Goal: Task Accomplishment & Management: Use online tool/utility

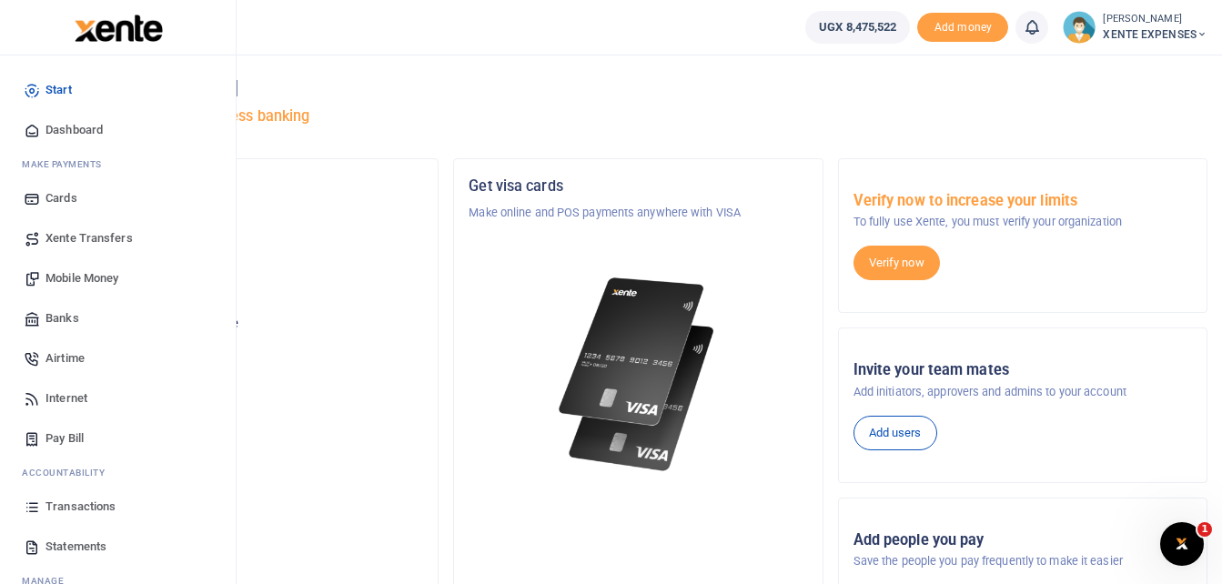
click at [92, 508] on span "Transactions" at bounding box center [80, 507] width 70 height 18
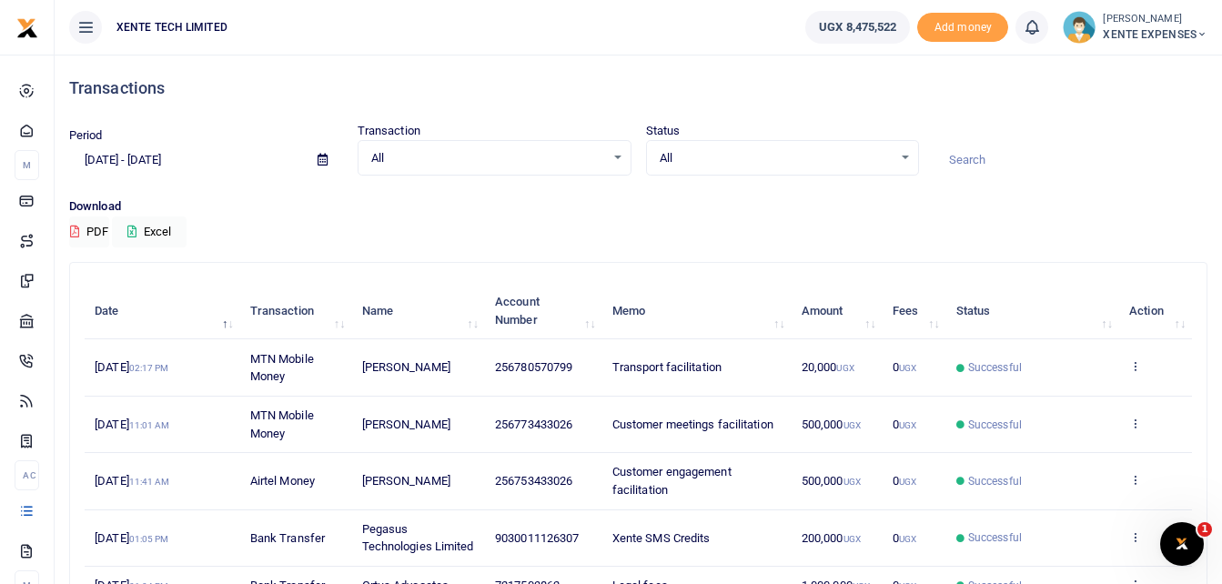
click at [985, 157] on input at bounding box center [1070, 160] width 274 height 31
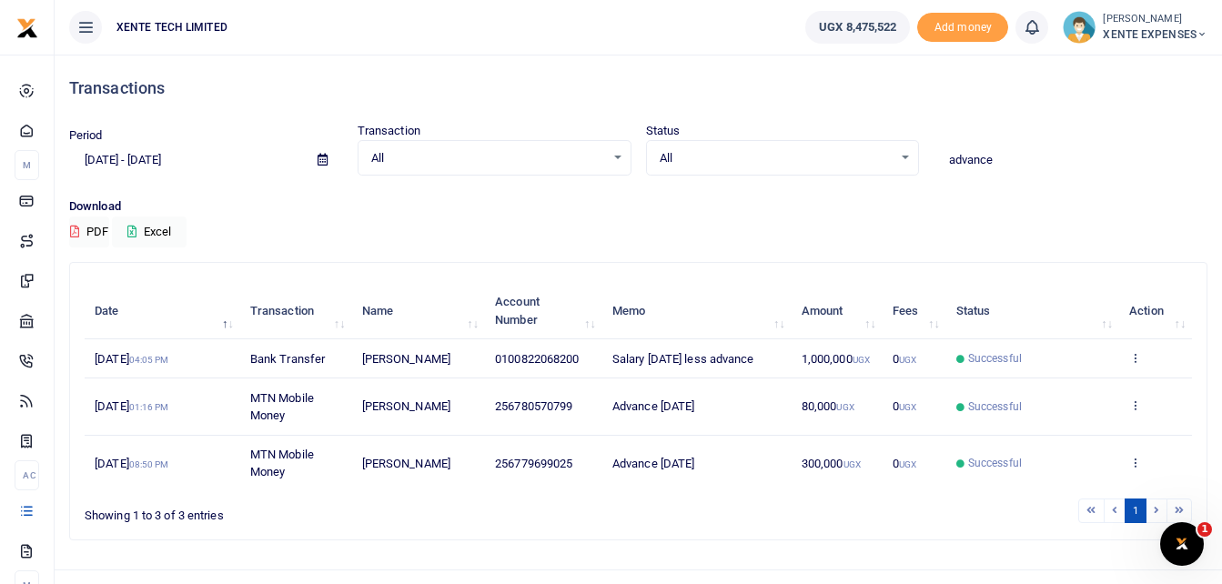
type input "advance"
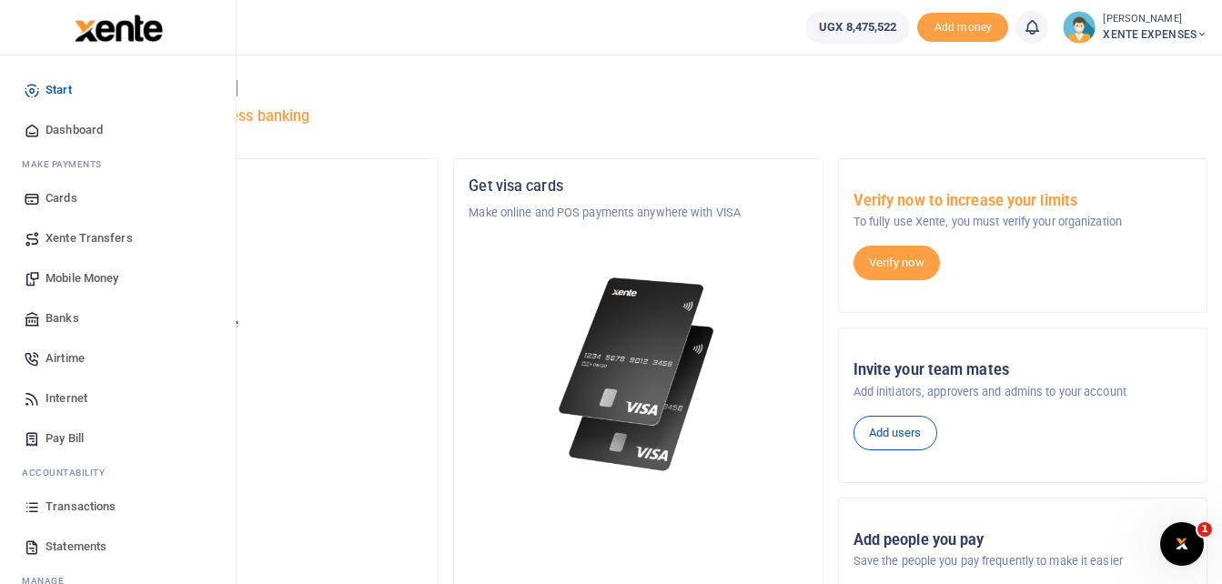
click at [86, 503] on span "Transactions" at bounding box center [80, 507] width 70 height 18
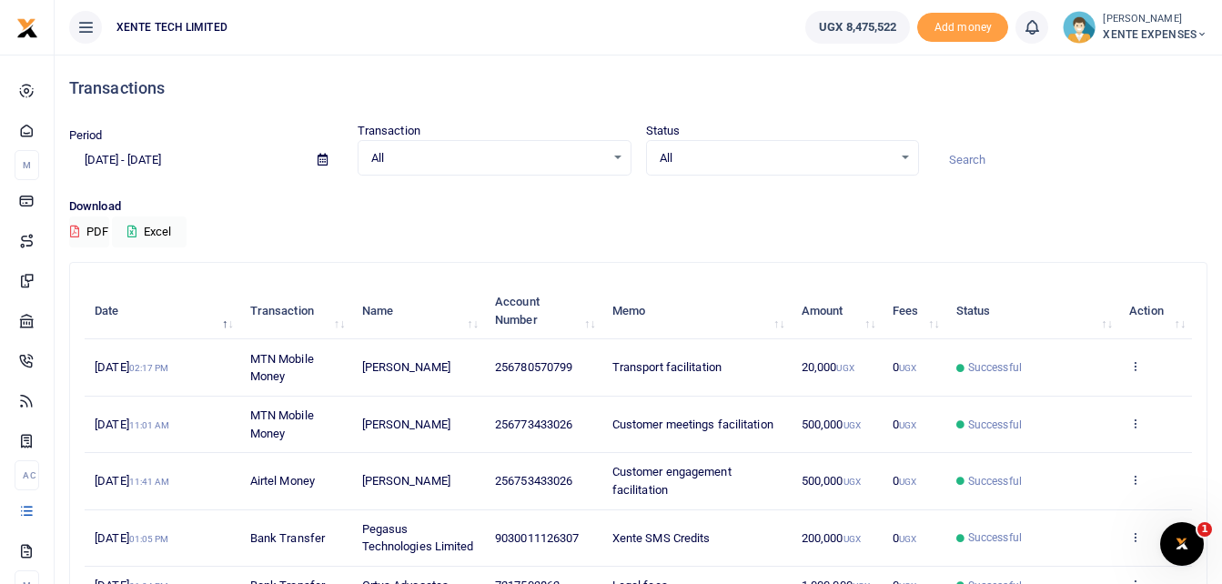
click at [969, 156] on input at bounding box center [1070, 160] width 274 height 31
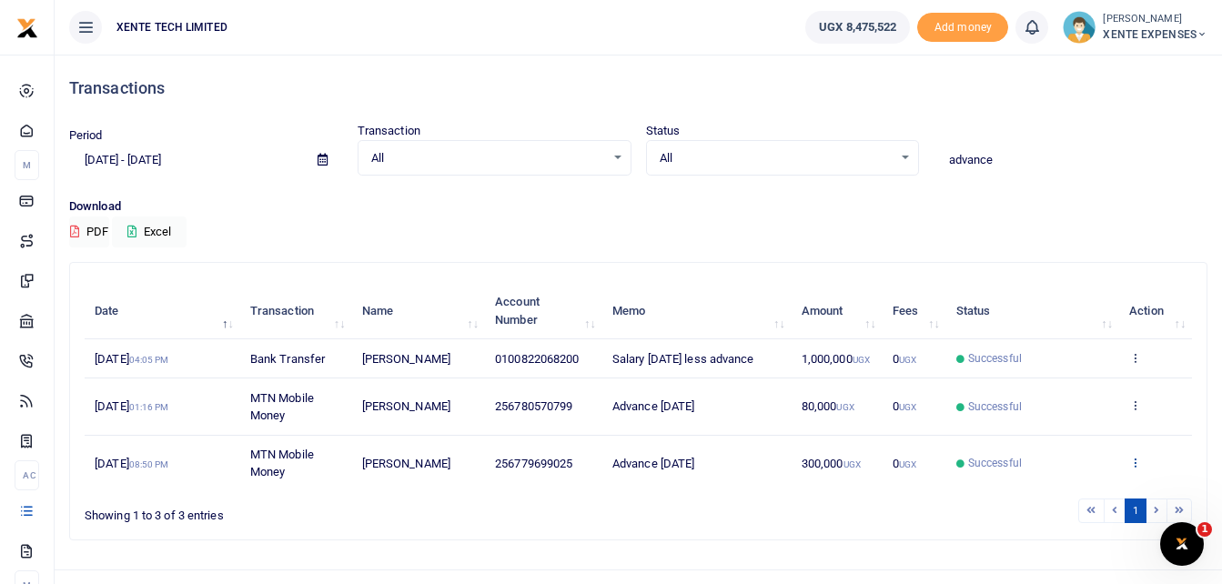
type input "advance"
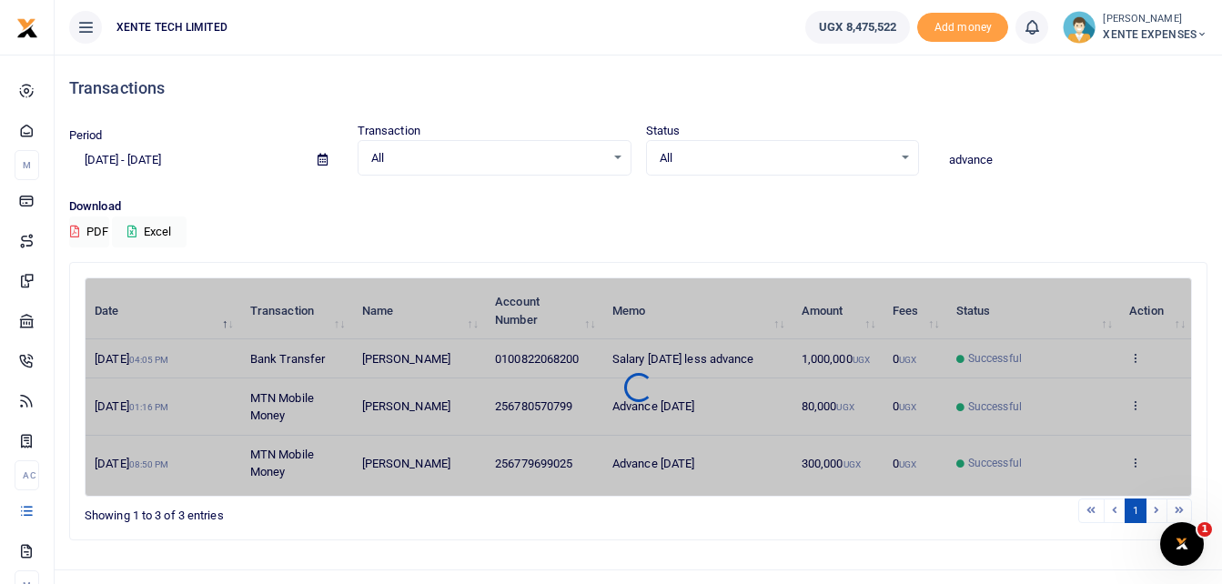
click at [1133, 479] on div "Date Transaction Name Account Number Memo Amount Fees Status Action 1st Oct 202…" at bounding box center [638, 386] width 1107 height 219
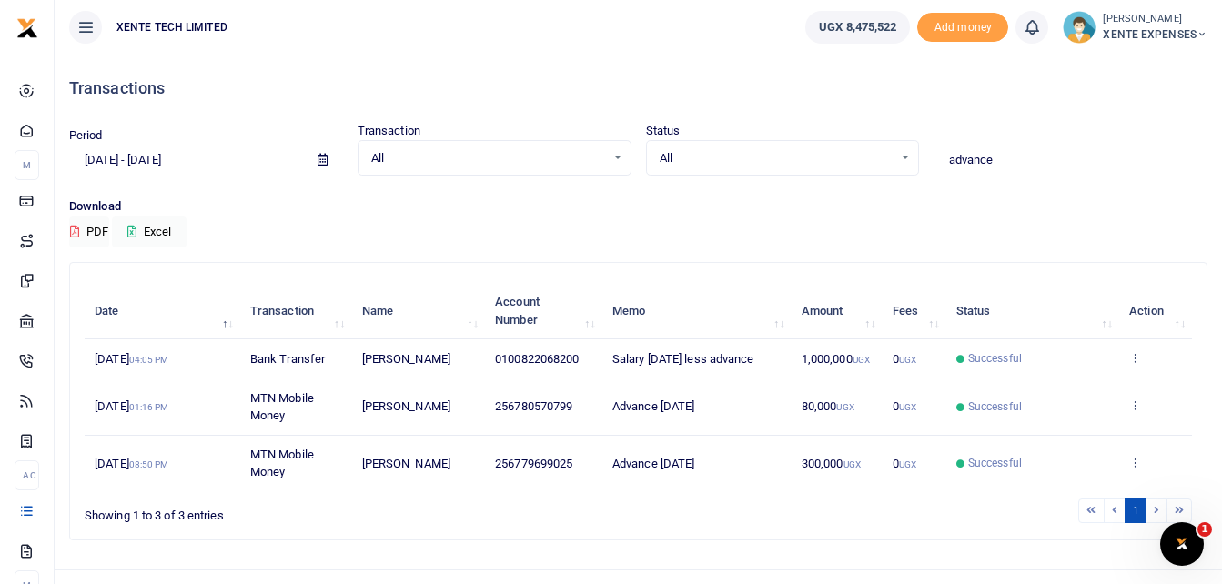
click at [1133, 469] on icon at bounding box center [1135, 462] width 12 height 13
click at [1093, 447] on link "Send again" at bounding box center [1068, 433] width 144 height 25
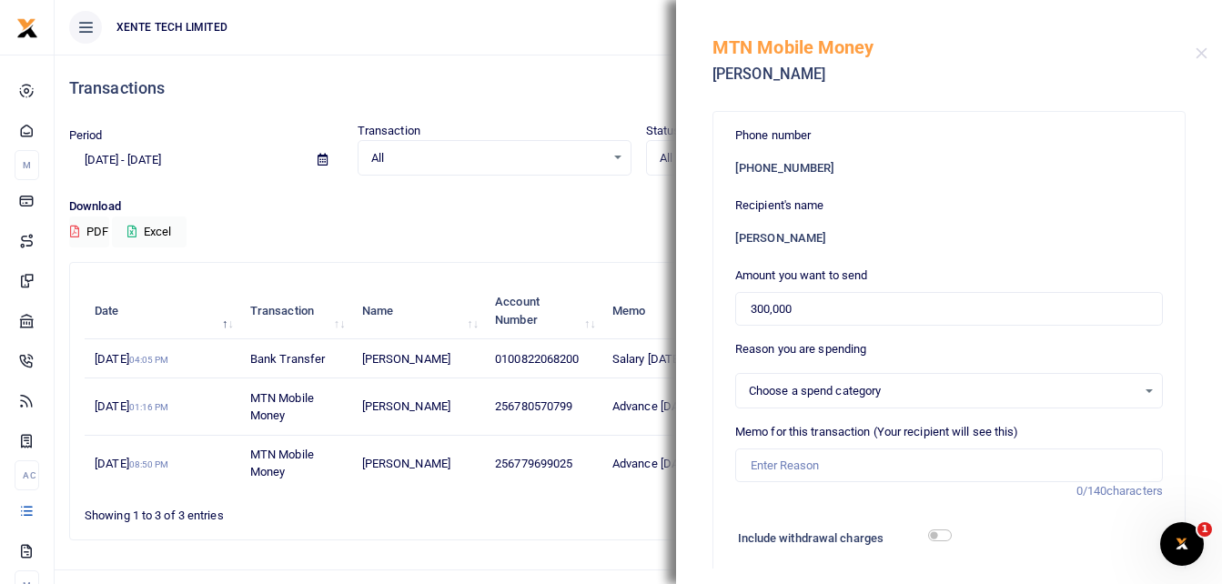
select select "1"
click at [878, 466] on input "Memo for this transaction (Your recipient will see this)" at bounding box center [949, 466] width 428 height 35
click at [855, 464] on input "Advance September 2025" at bounding box center [949, 466] width 428 height 35
click at [753, 466] on input "Advance [DATE]" at bounding box center [949, 466] width 428 height 35
type input "Advance [DATE]"
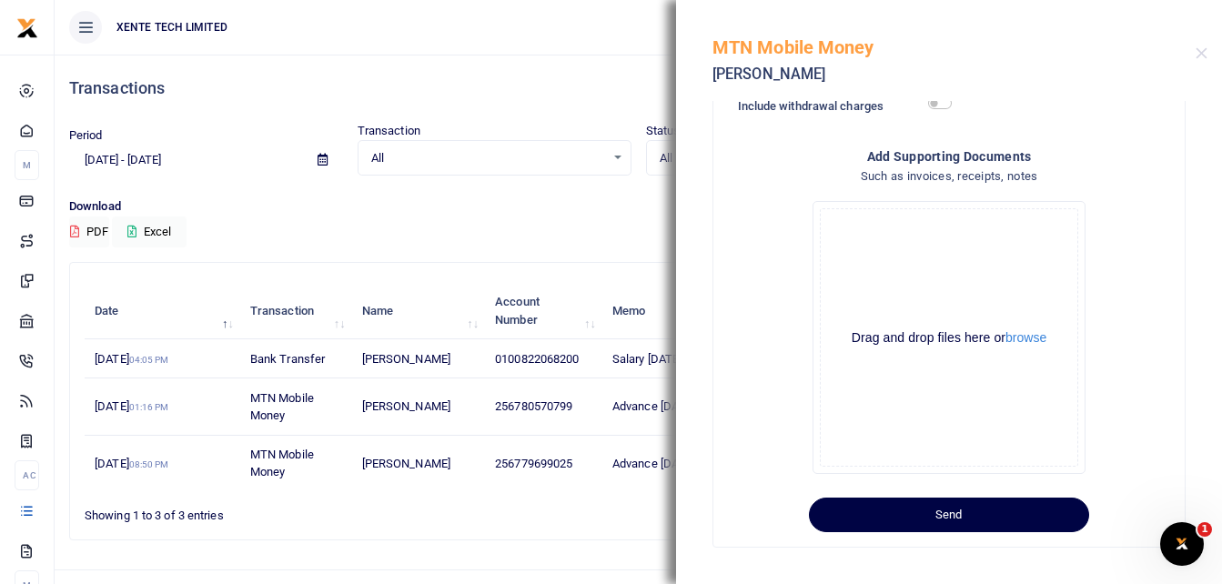
scroll to position [439, 0]
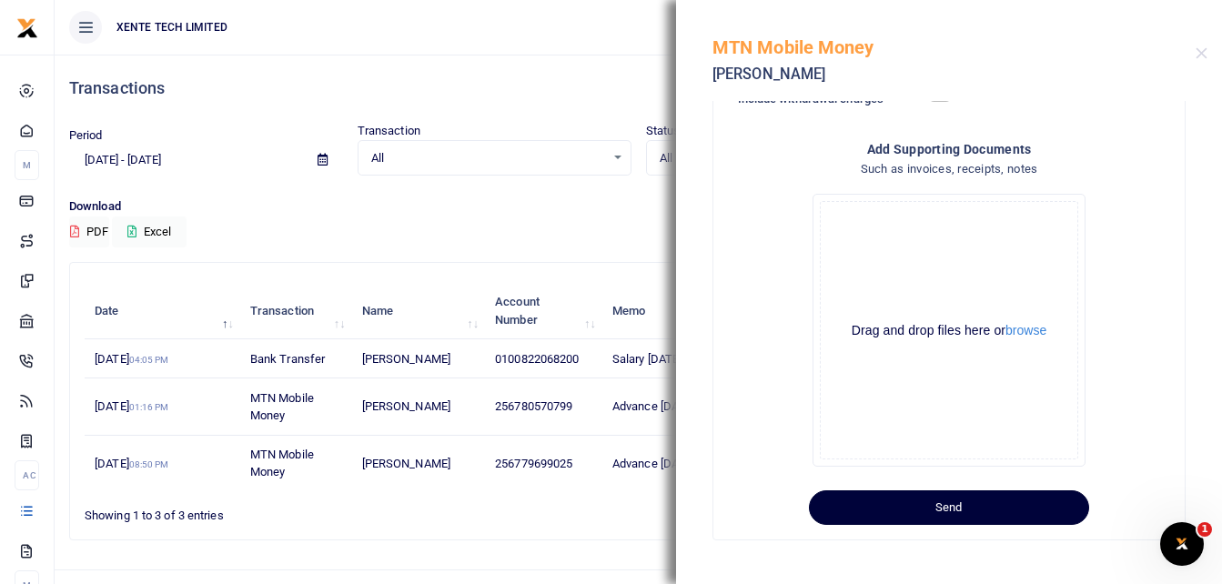
click at [888, 505] on button "Send" at bounding box center [949, 507] width 280 height 35
